Goal: Information Seeking & Learning: Learn about a topic

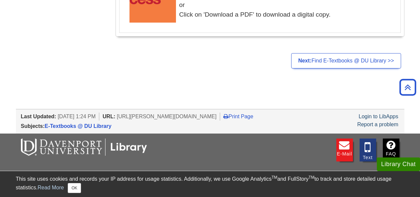
scroll to position [1421, 0]
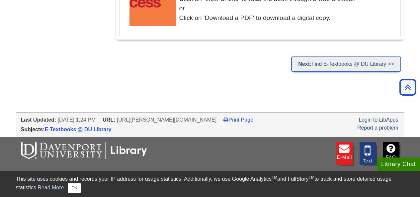
click at [337, 63] on link "Next: Find E-Textbooks @ DU Library >>" at bounding box center [346, 63] width 110 height 15
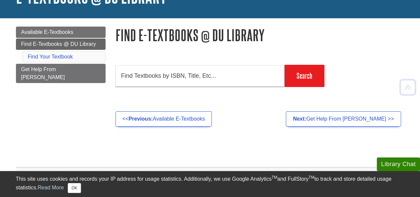
scroll to position [55, 0]
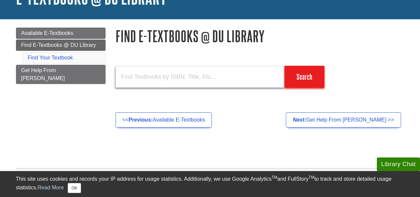
click at [192, 77] on input "text" at bounding box center [200, 77] width 169 height 22
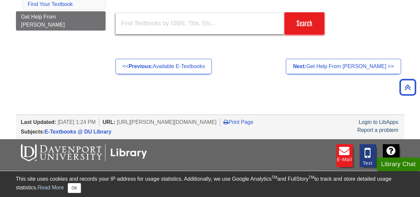
scroll to position [108, 0]
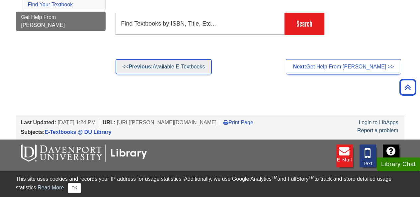
click at [181, 65] on link "<< Previous: Available E-Textbooks" at bounding box center [164, 66] width 97 height 15
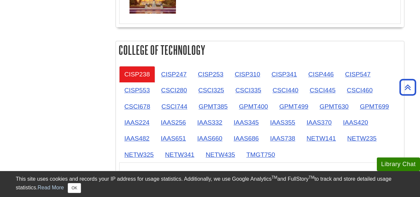
scroll to position [799, 0]
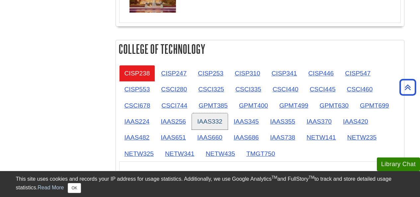
click at [207, 119] on link "IAAS332" at bounding box center [210, 121] width 36 height 16
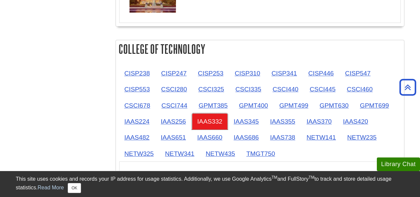
click at [209, 122] on link "IAAS332" at bounding box center [210, 121] width 36 height 16
click at [218, 124] on link "IAAS332" at bounding box center [210, 121] width 36 height 16
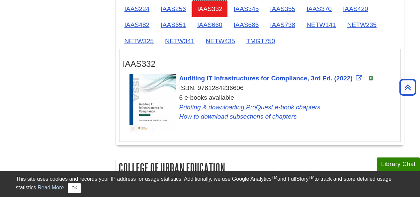
scroll to position [914, 0]
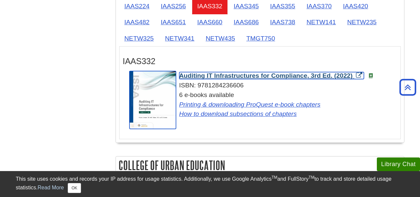
click at [240, 78] on span "Auditing IT Infrastructures for Compliance, 3rd Ed. (2022)" at bounding box center [265, 75] width 173 height 7
